Goal: Transaction & Acquisition: Purchase product/service

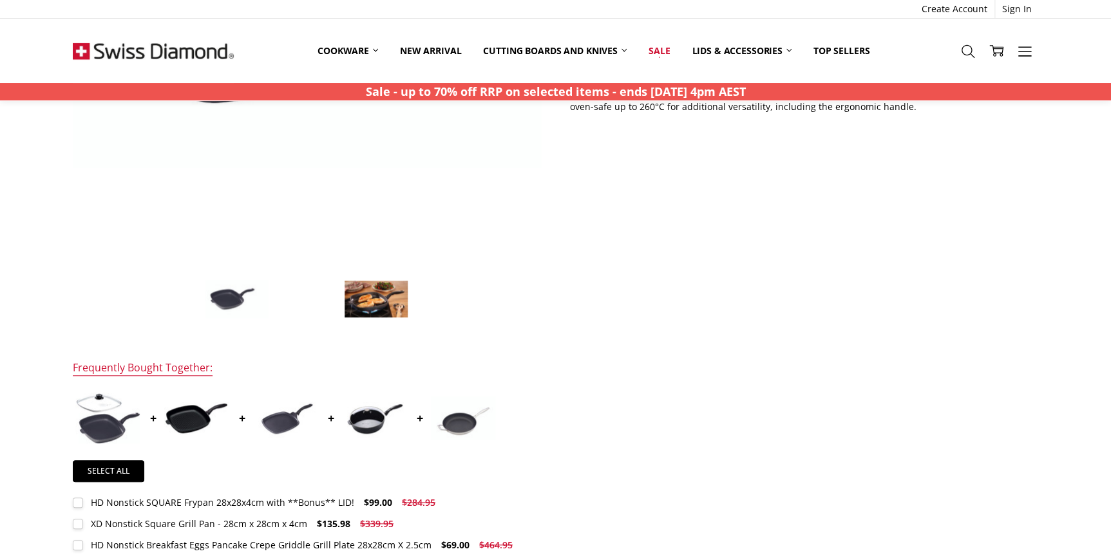
scroll to position [410, 0]
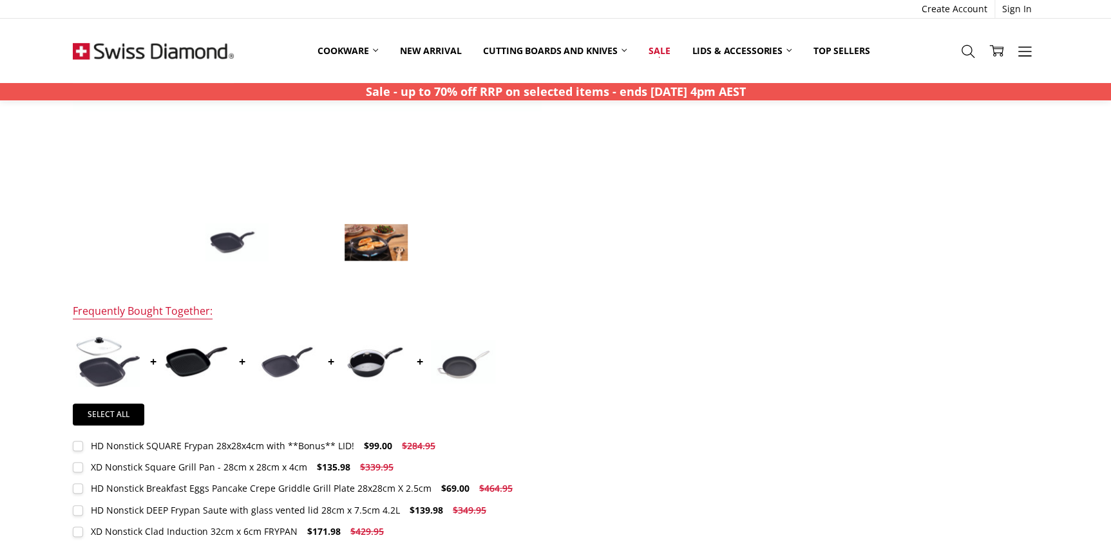
click at [99, 361] on img at bounding box center [107, 361] width 64 height 51
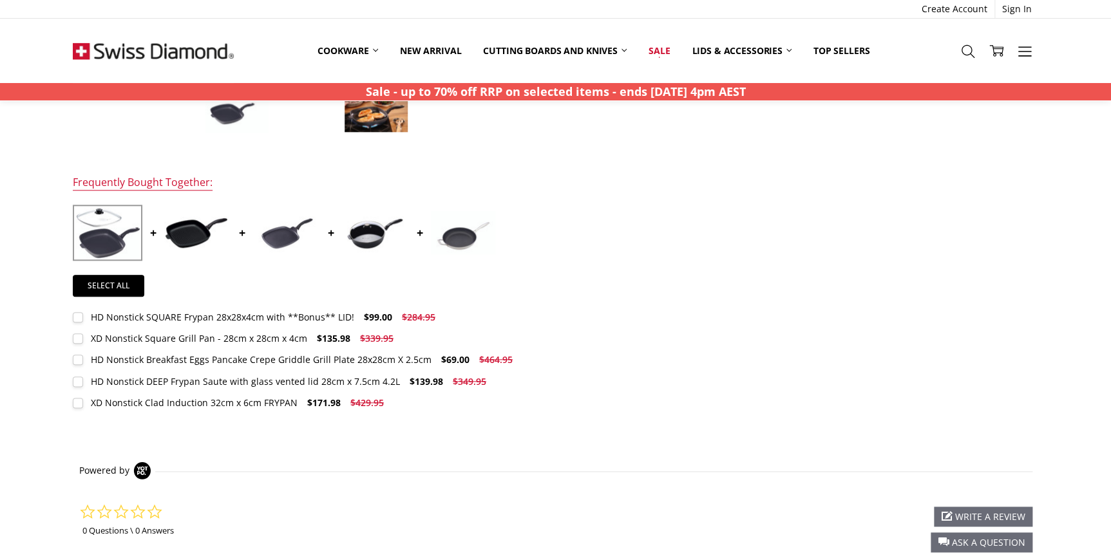
scroll to position [527, 0]
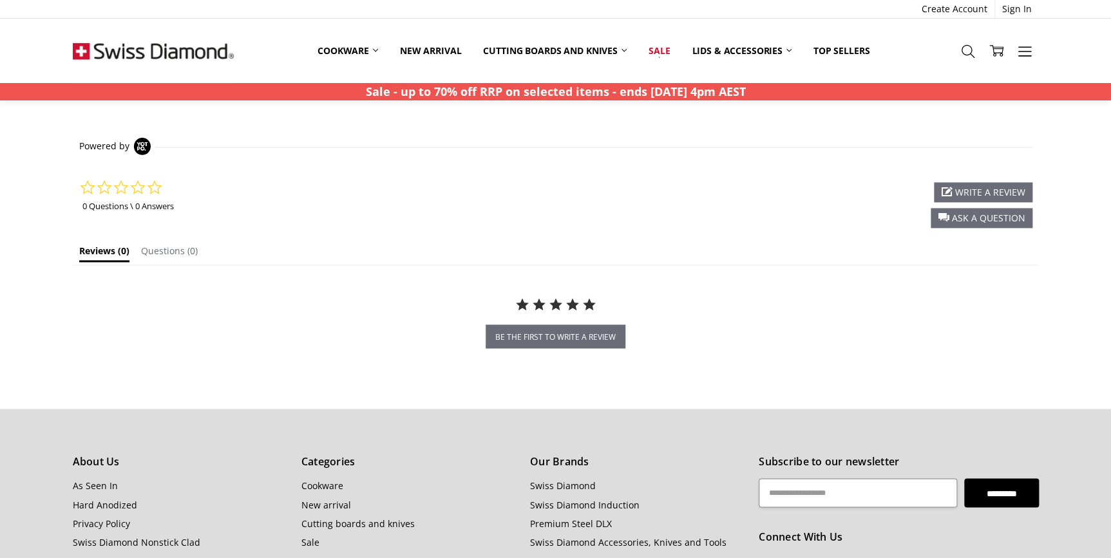
scroll to position [995, 0]
